Goal: Transaction & Acquisition: Purchase product/service

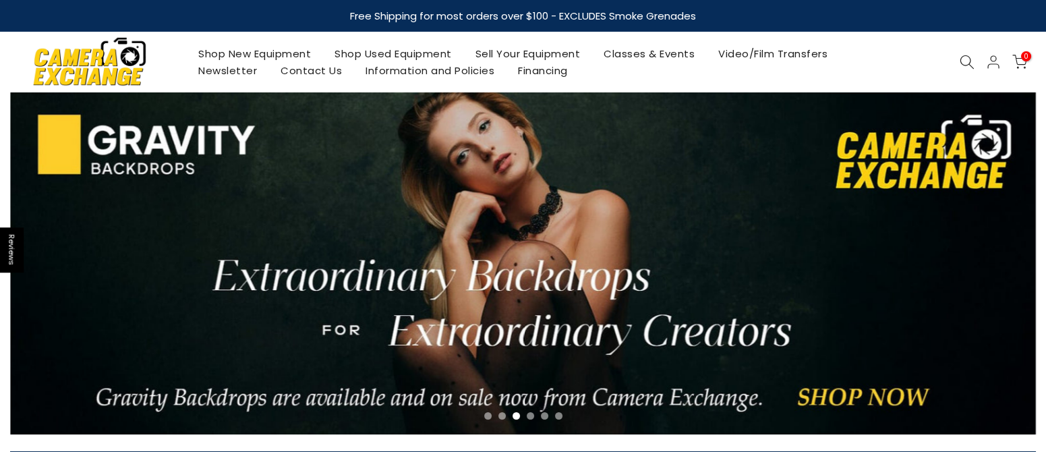
click at [966, 59] on icon at bounding box center [966, 62] width 15 height 15
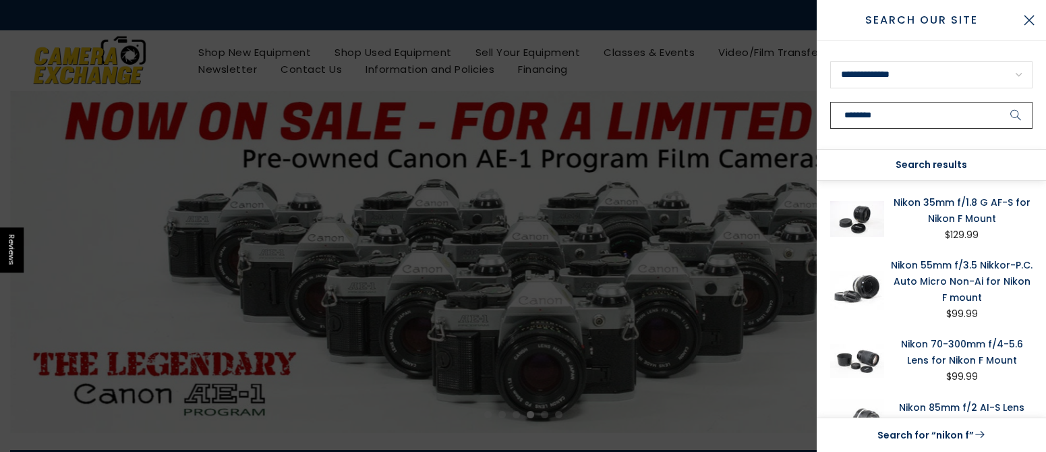
type input "********"
click at [999, 102] on button "submit" at bounding box center [1016, 115] width 34 height 27
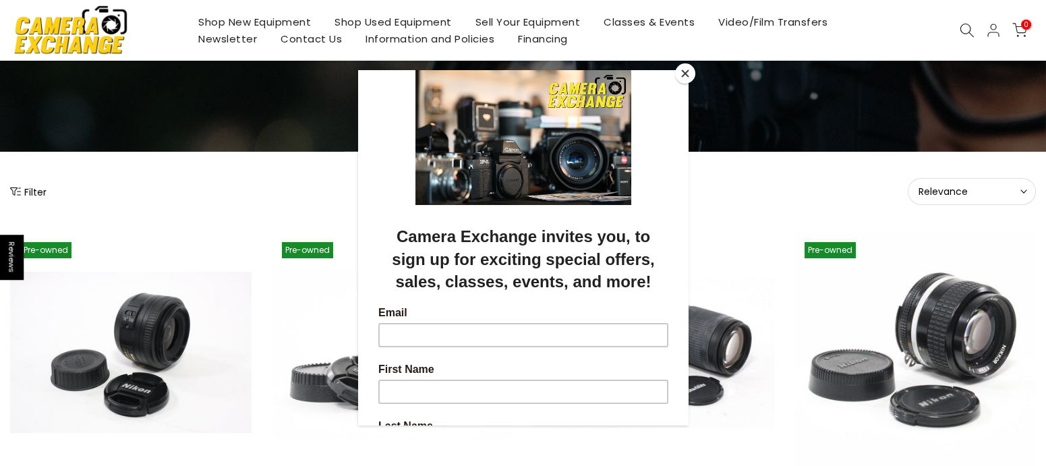
scroll to position [90, 0]
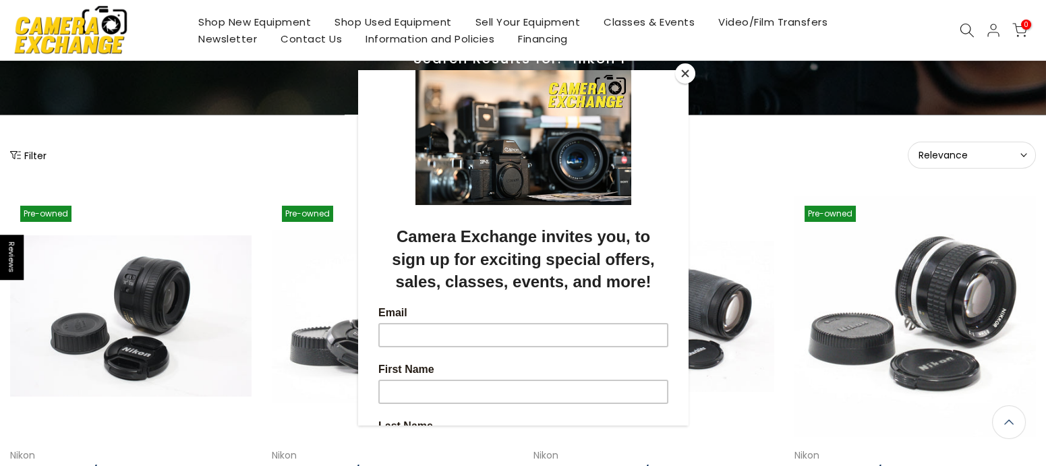
click at [684, 71] on button "Close" at bounding box center [685, 73] width 20 height 20
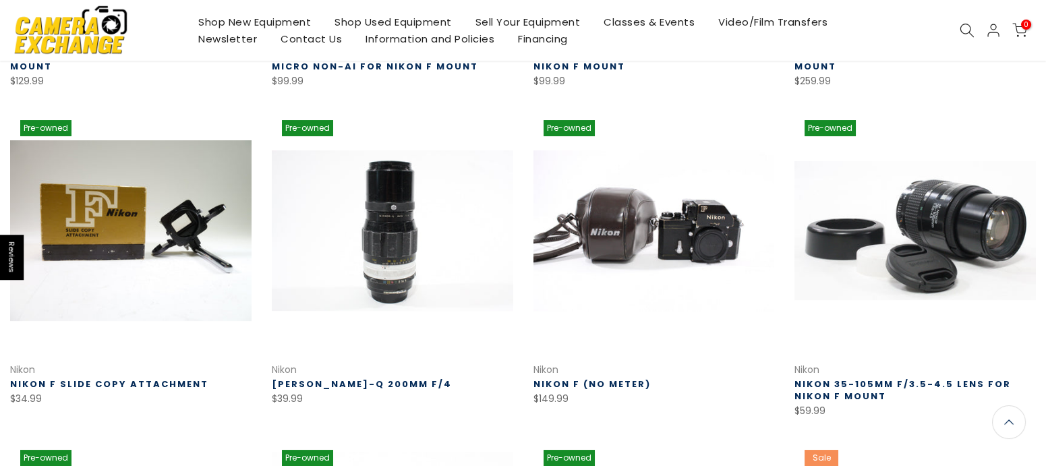
scroll to position [508, 0]
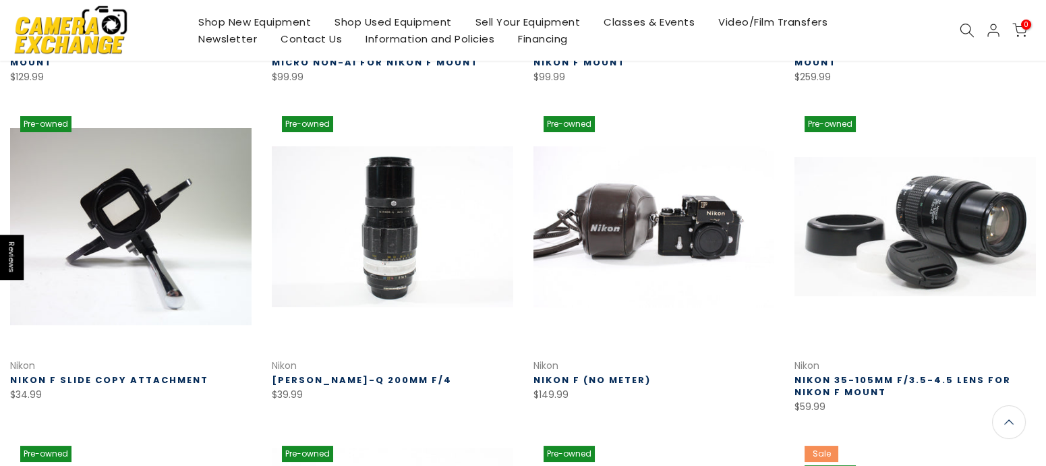
click at [200, 236] on link at bounding box center [130, 226] width 241 height 241
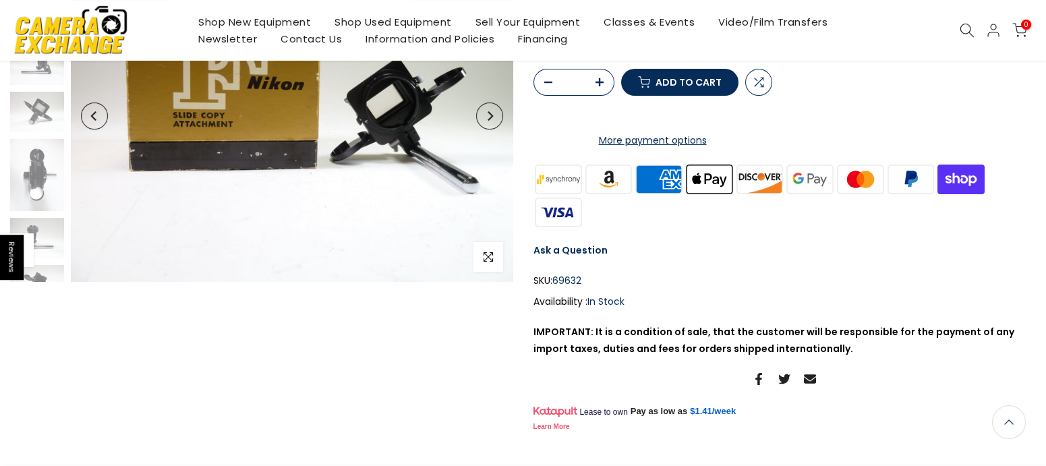
scroll to position [28, 0]
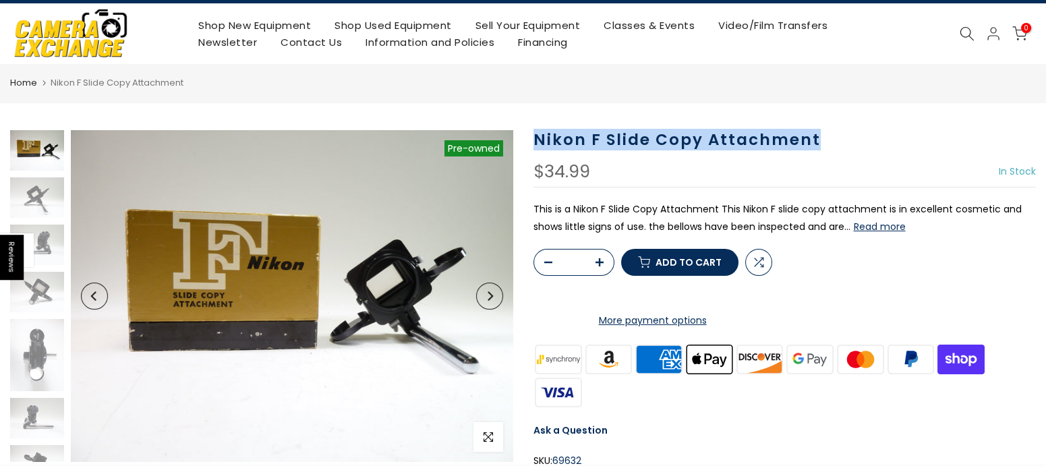
drag, startPoint x: 536, startPoint y: 139, endPoint x: 817, endPoint y: 138, distance: 280.5
click at [817, 138] on h1 "Nikon F Slide Copy Attachment" at bounding box center [784, 140] width 503 height 20
copy h1 "Nikon F Slide Copy Attachment"
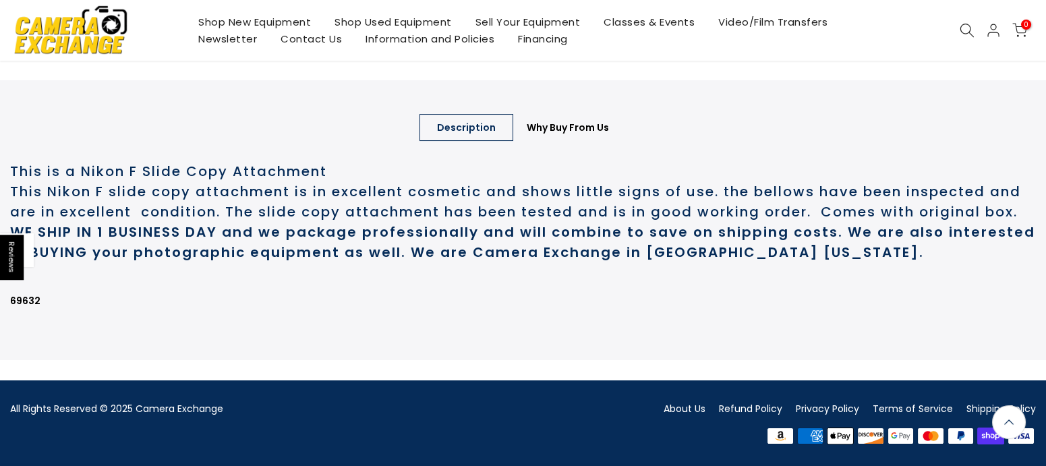
scroll to position [658, 0]
